Goal: Navigation & Orientation: Find specific page/section

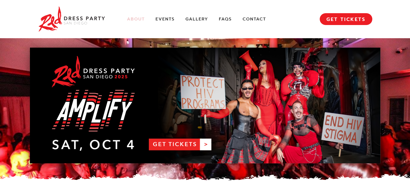
click at [135, 19] on link "About" at bounding box center [136, 19] width 18 height 6
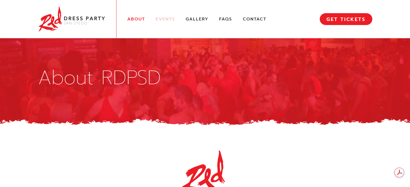
click at [159, 19] on link "Events" at bounding box center [165, 19] width 19 height 6
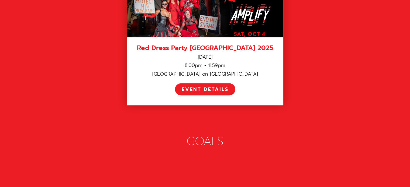
scroll to position [756, 0]
